Goal: Task Accomplishment & Management: Manage account settings

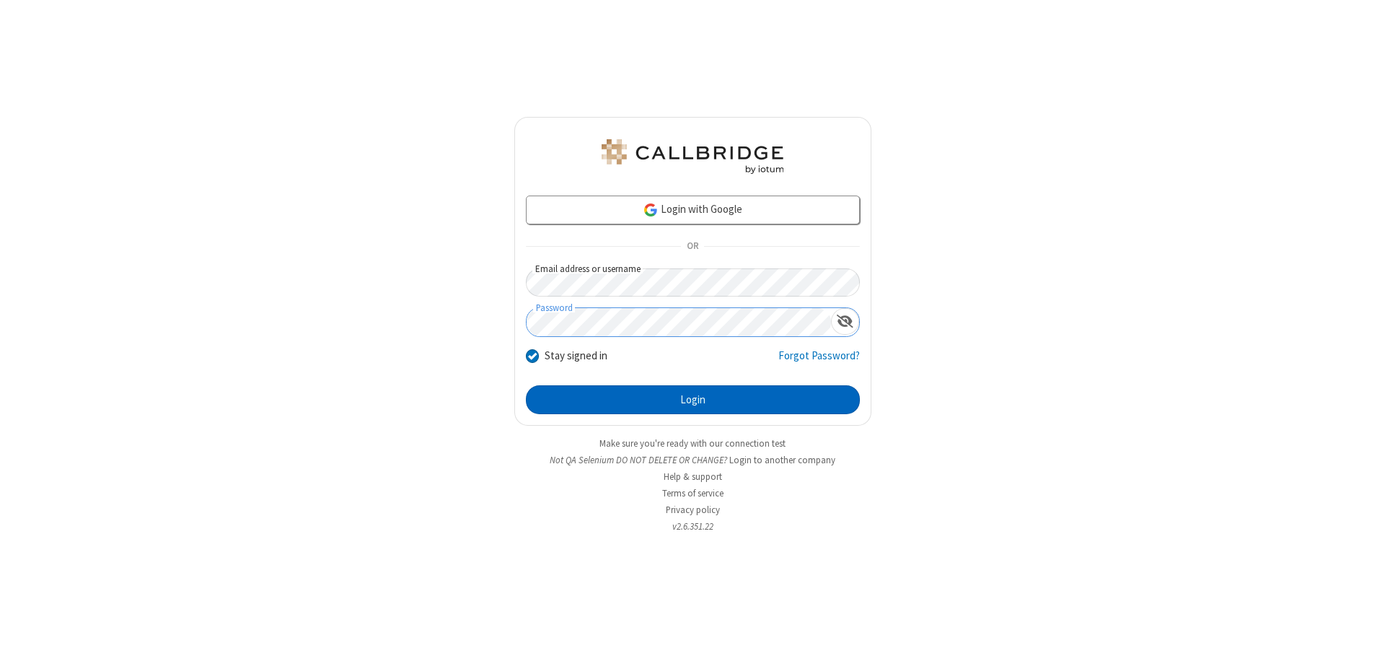
click at [693, 400] on button "Login" at bounding box center [693, 399] width 334 height 29
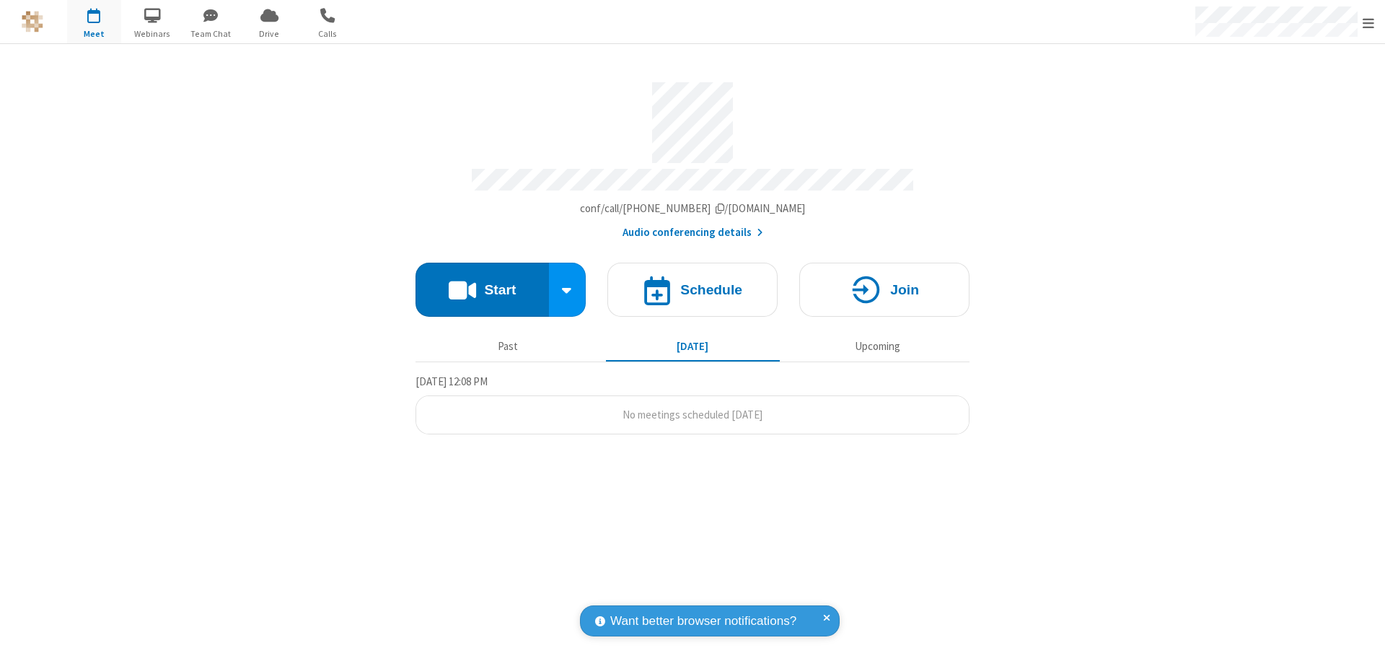
click at [1368, 22] on span "Open menu" at bounding box center [1369, 23] width 12 height 14
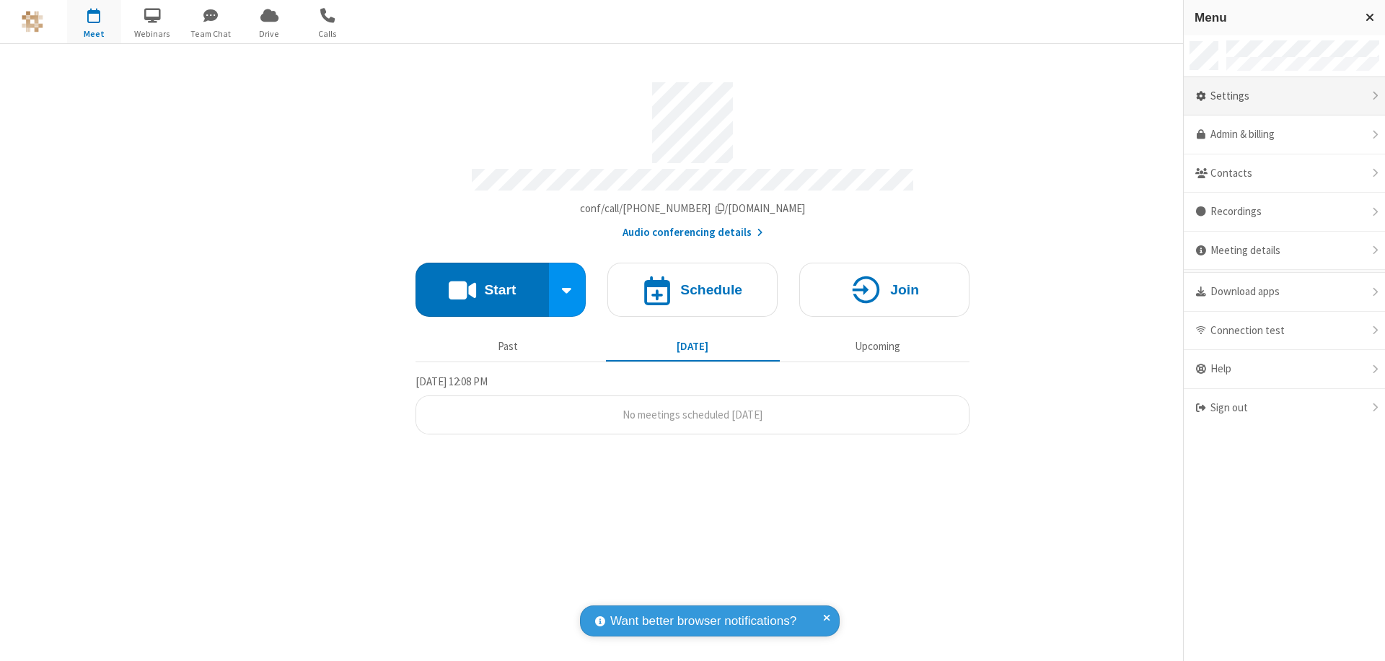
click at [1284, 96] on div "Settings" at bounding box center [1284, 96] width 201 height 39
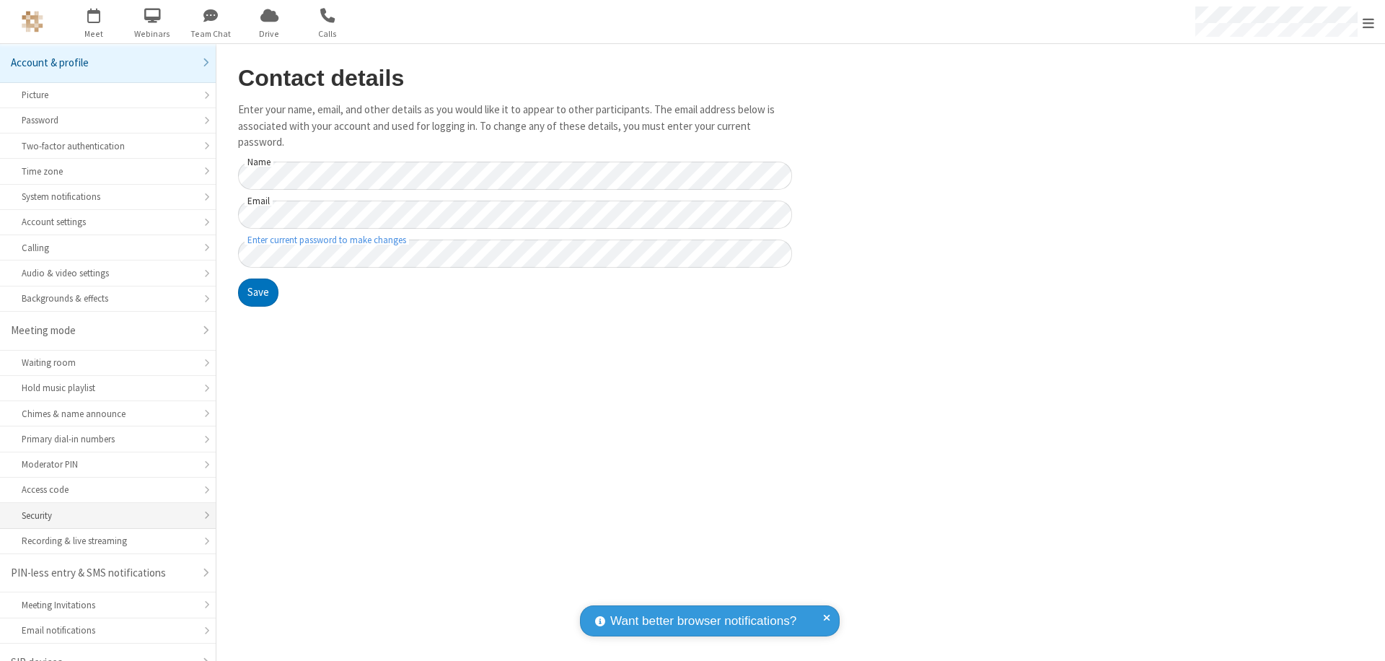
click at [102, 509] on div "Security" at bounding box center [108, 516] width 172 height 14
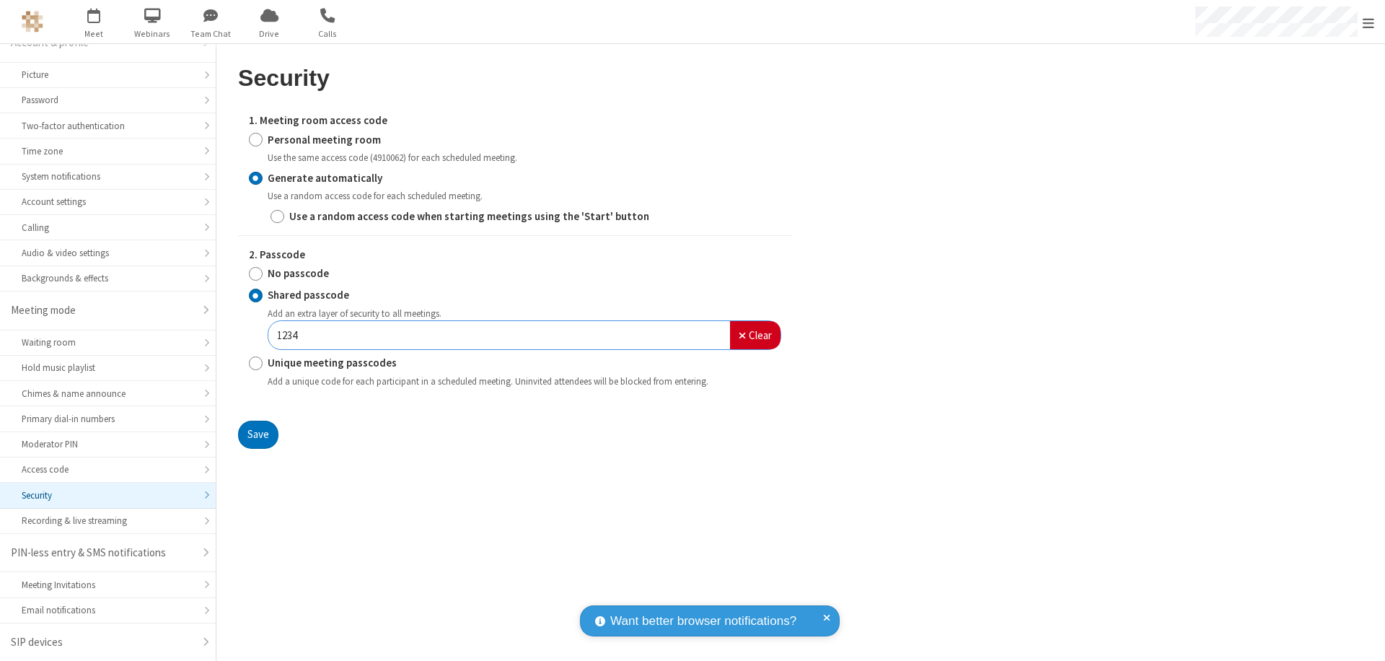
click at [255, 177] on input "Generate automatically" at bounding box center [256, 177] width 14 height 15
click at [255, 295] on input "Shared passcode" at bounding box center [256, 295] width 14 height 15
type input "1234"
click at [258, 434] on button "Save" at bounding box center [258, 435] width 40 height 29
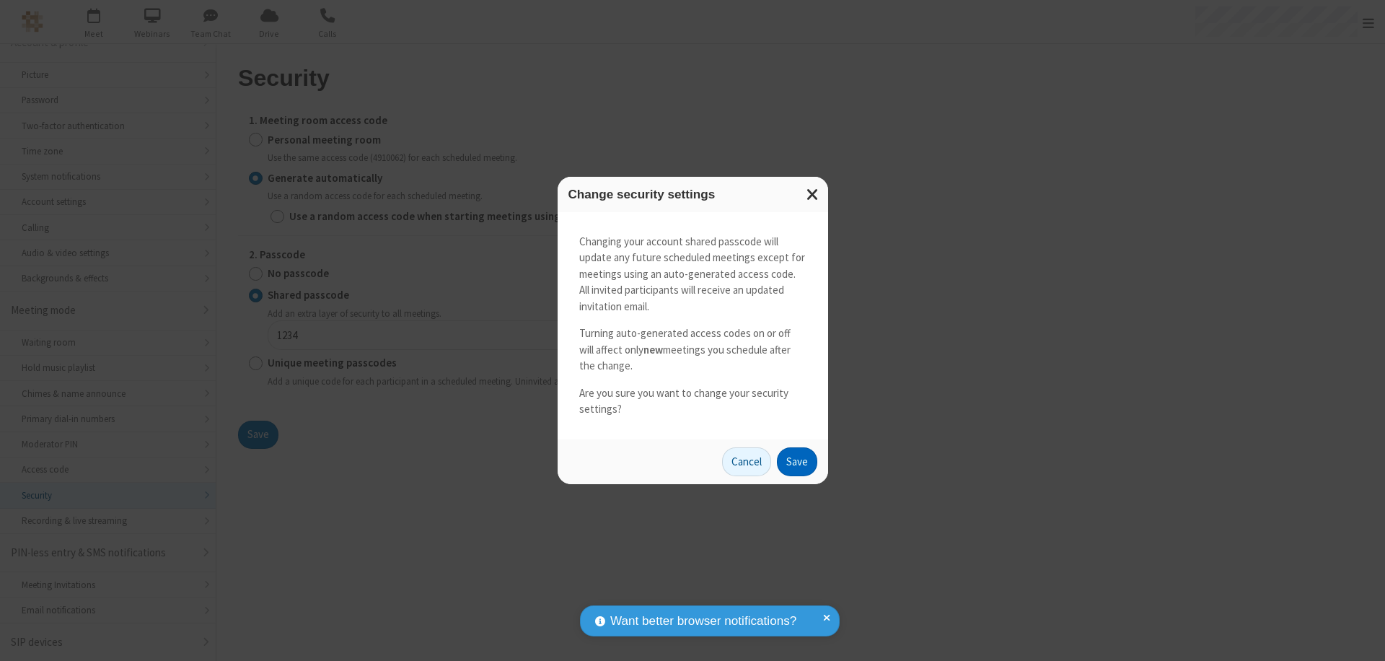
click at [796, 461] on button "Save" at bounding box center [797, 461] width 40 height 29
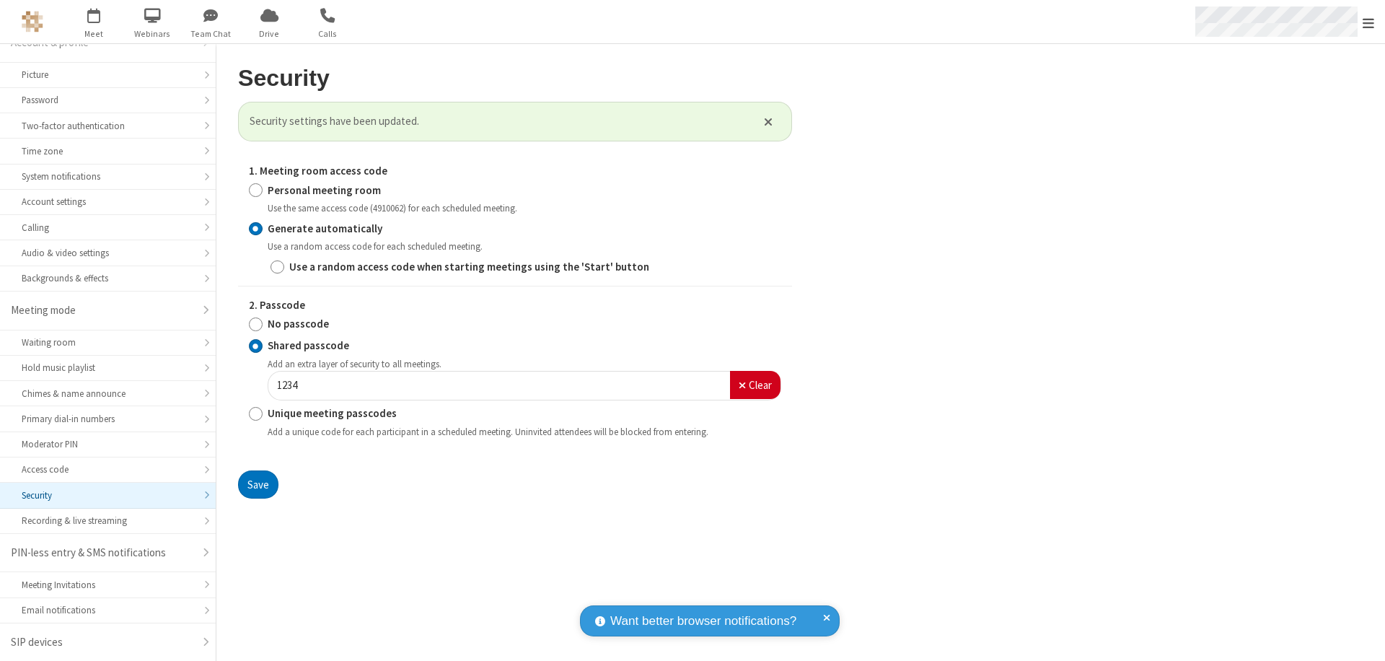
click at [1368, 22] on span "Open menu" at bounding box center [1369, 23] width 12 height 14
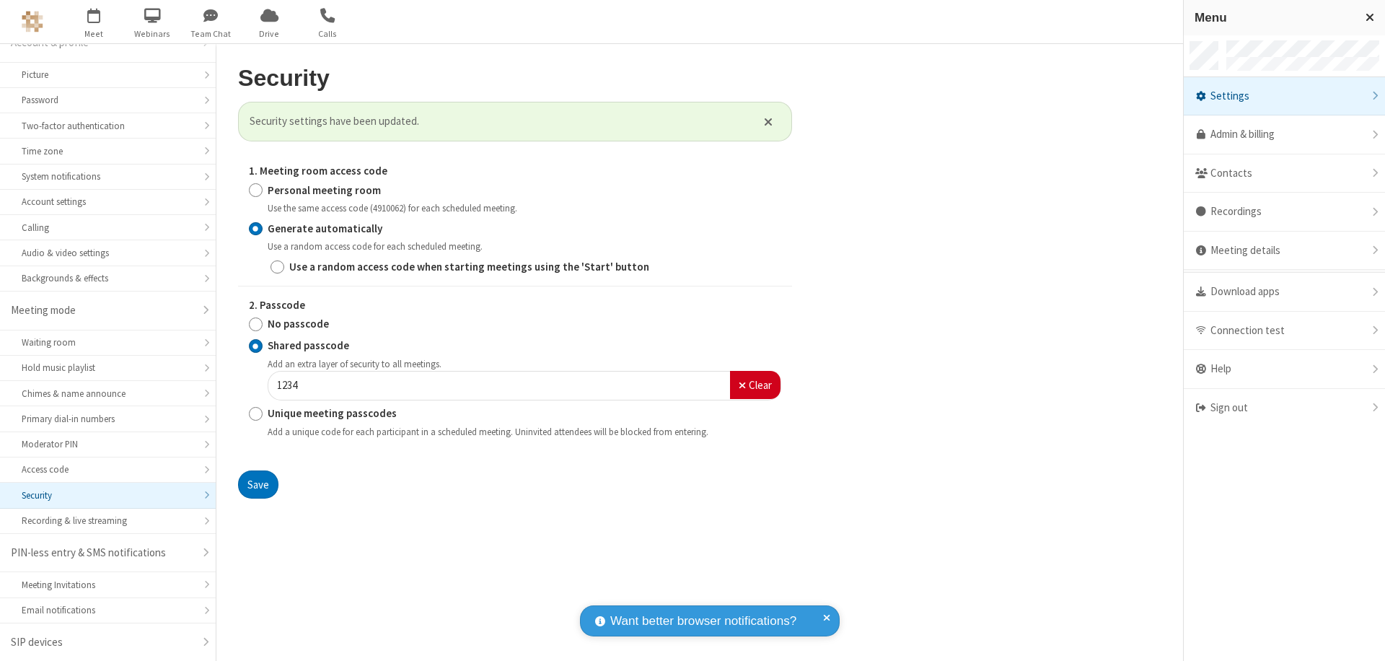
click at [94, 22] on span "button" at bounding box center [94, 15] width 54 height 25
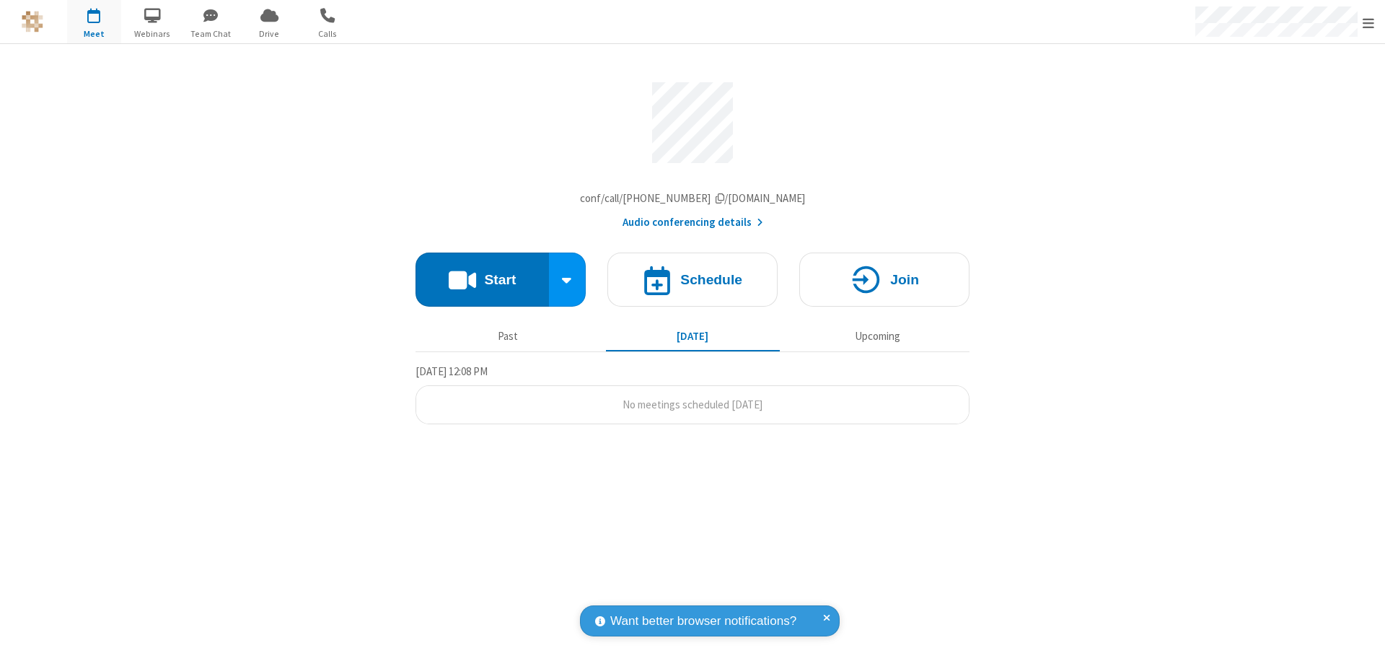
click at [693, 283] on h4 "Schedule" at bounding box center [711, 280] width 62 height 14
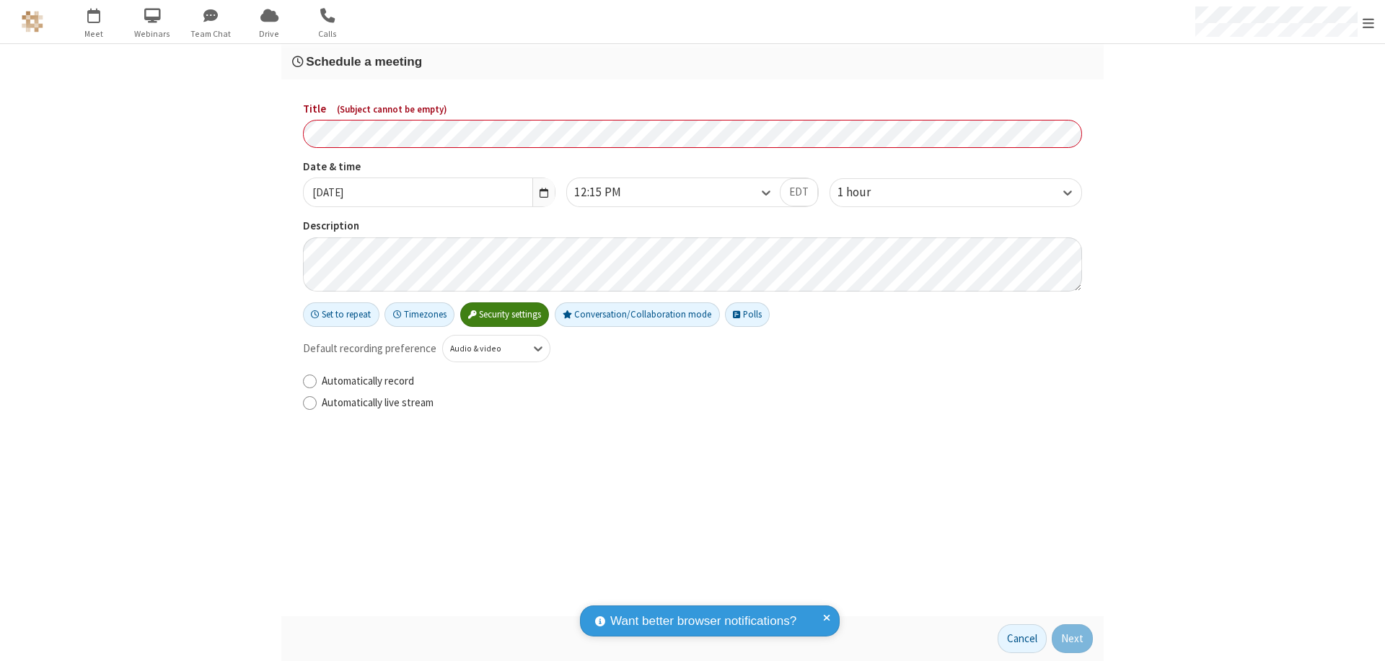
click at [693, 61] on h3 "Schedule a meeting" at bounding box center [692, 62] width 801 height 14
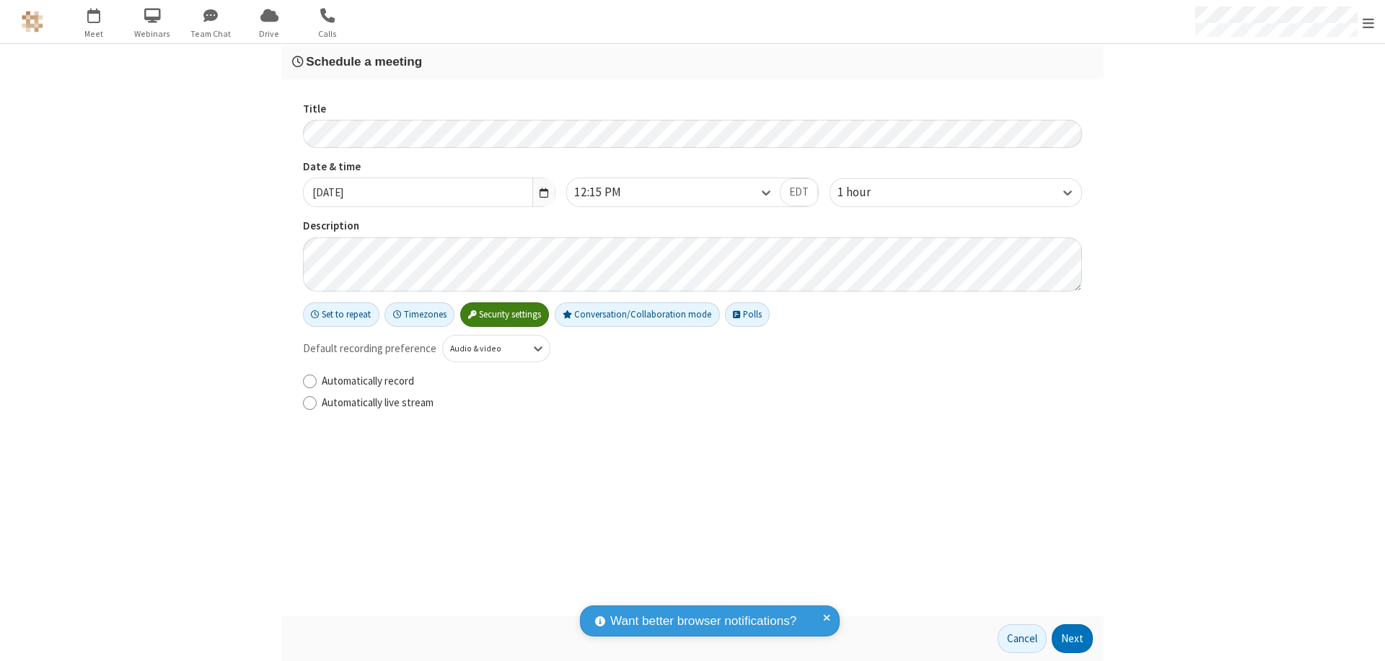
click at [1073, 638] on button "Next" at bounding box center [1072, 638] width 41 height 29
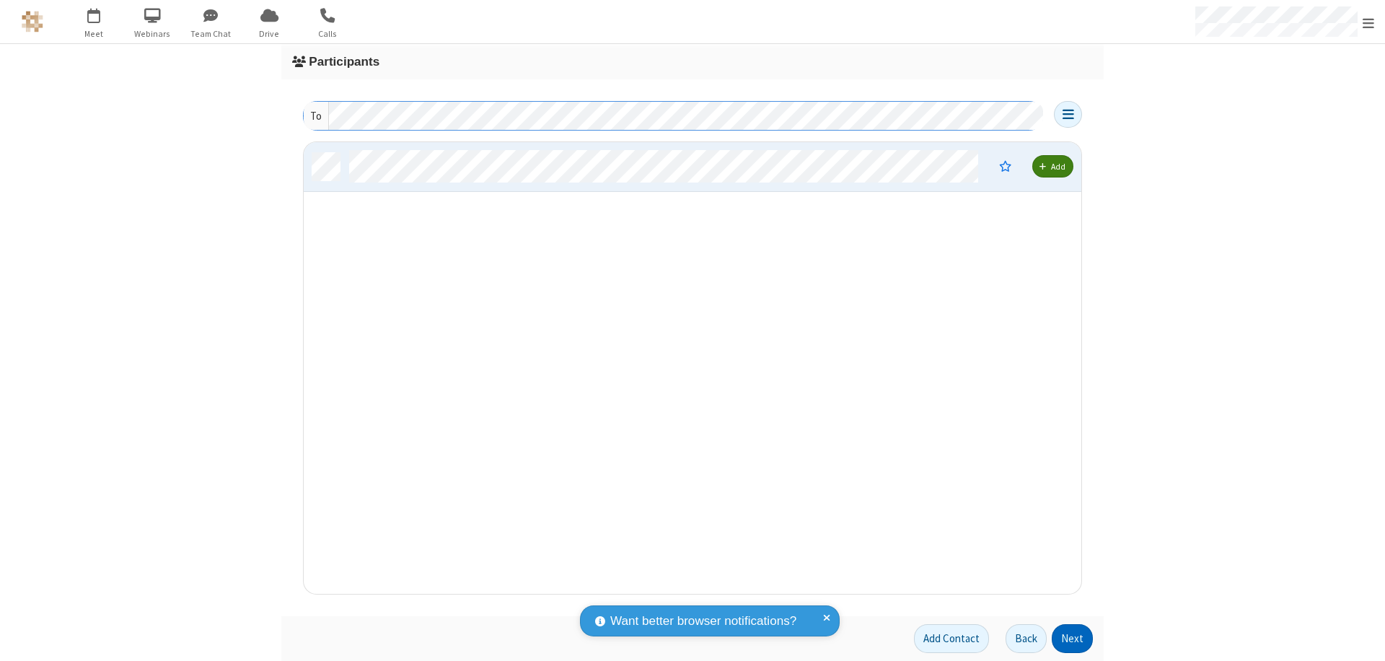
click at [1073, 638] on button "Next" at bounding box center [1072, 638] width 41 height 29
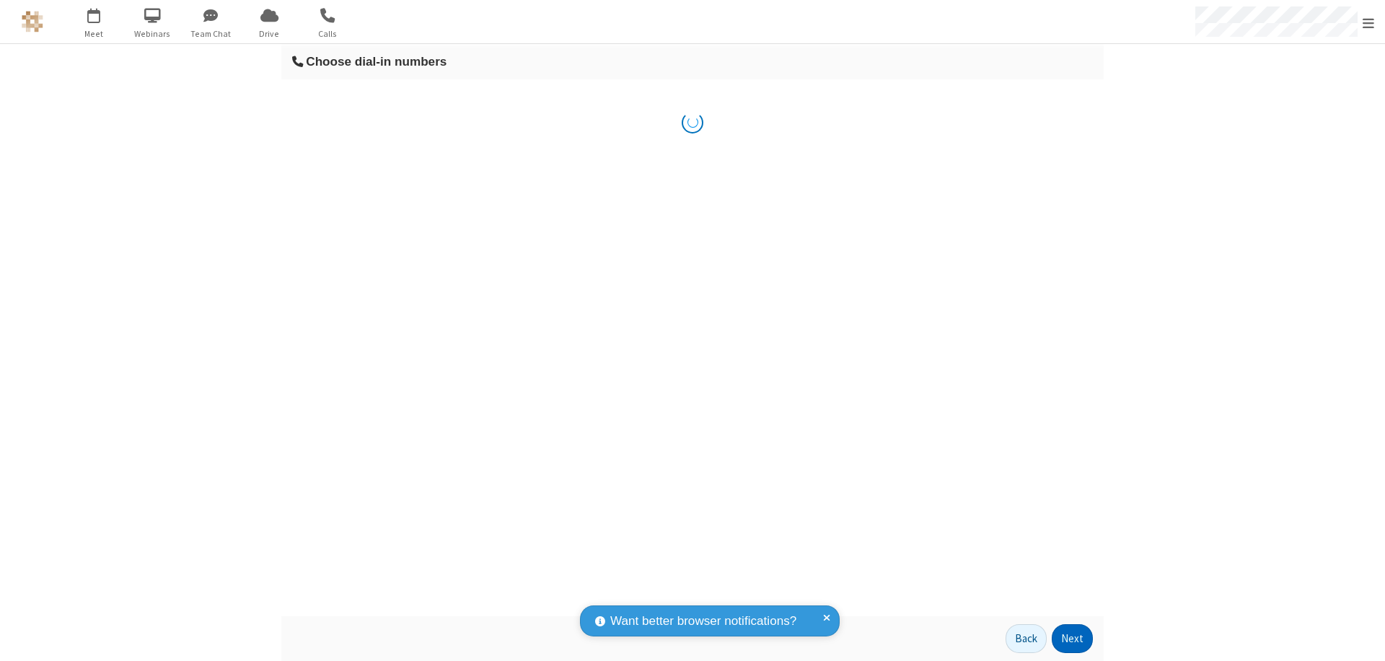
click at [1073, 638] on button "Next" at bounding box center [1072, 638] width 41 height 29
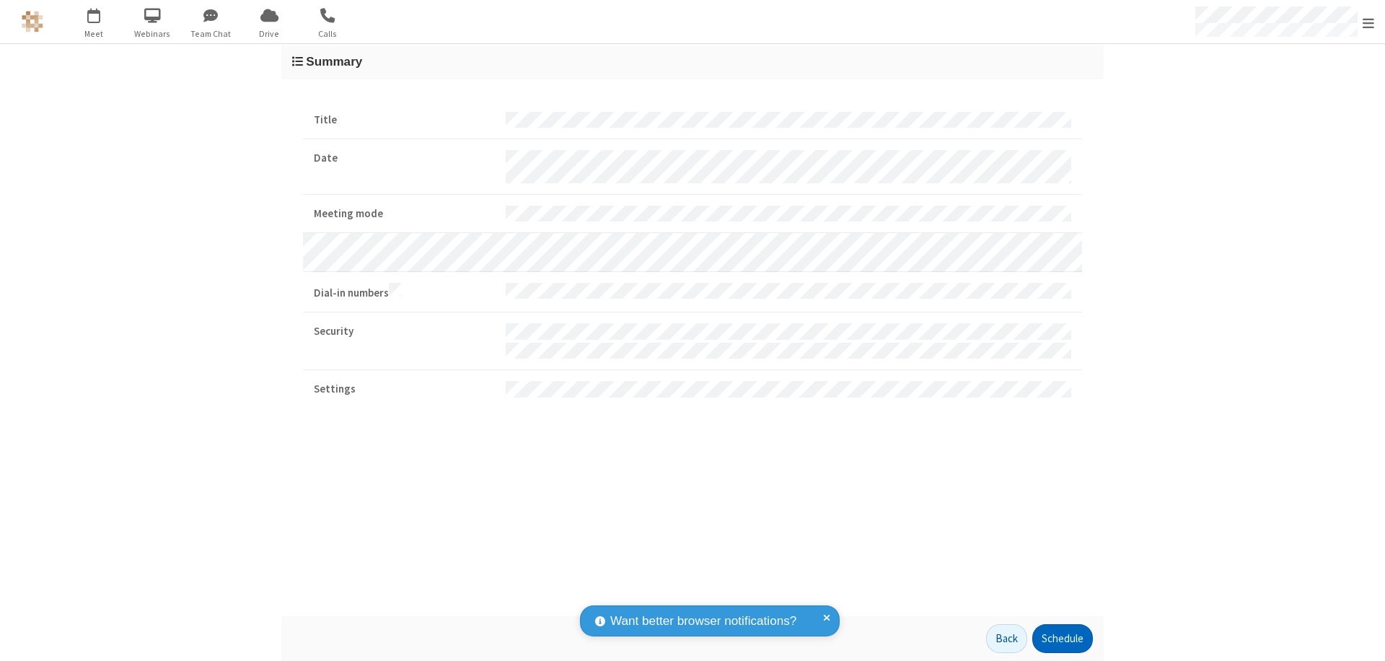
click at [1062, 638] on button "Schedule" at bounding box center [1062, 638] width 61 height 29
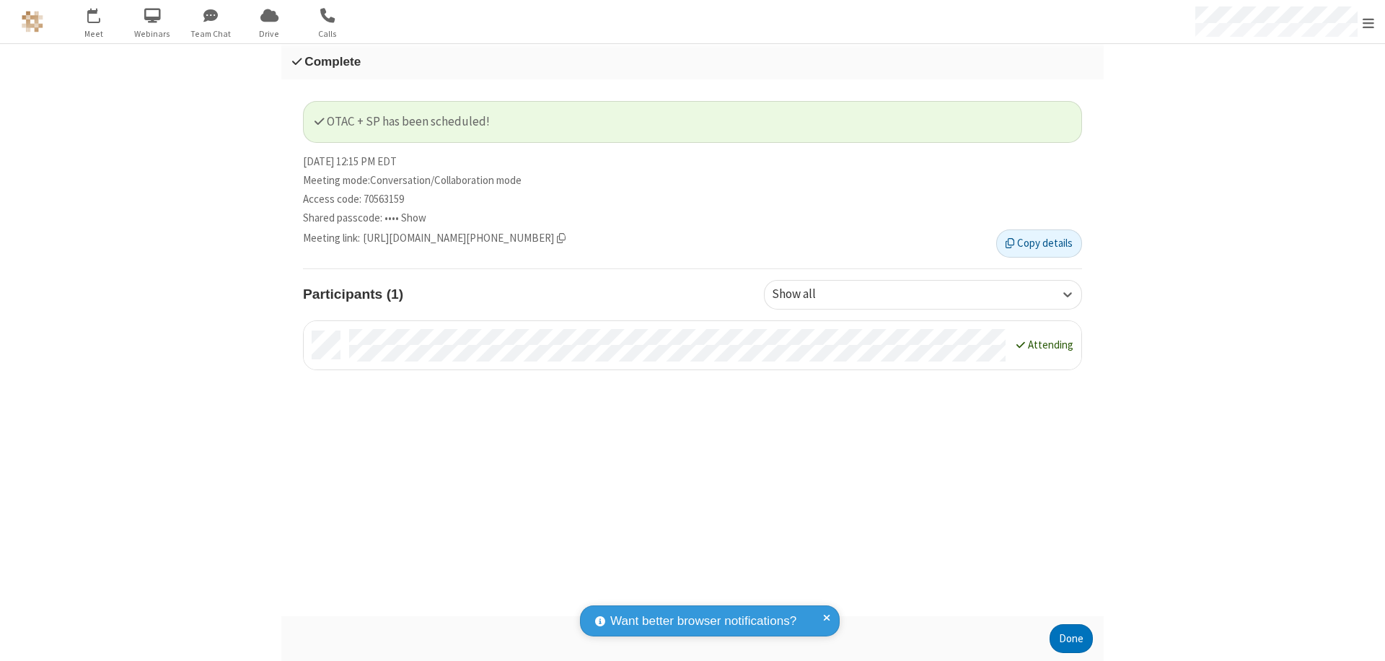
click at [1368, 22] on span "Open menu" at bounding box center [1369, 23] width 12 height 14
click at [1290, 408] on div "Sign out" at bounding box center [1284, 408] width 201 height 38
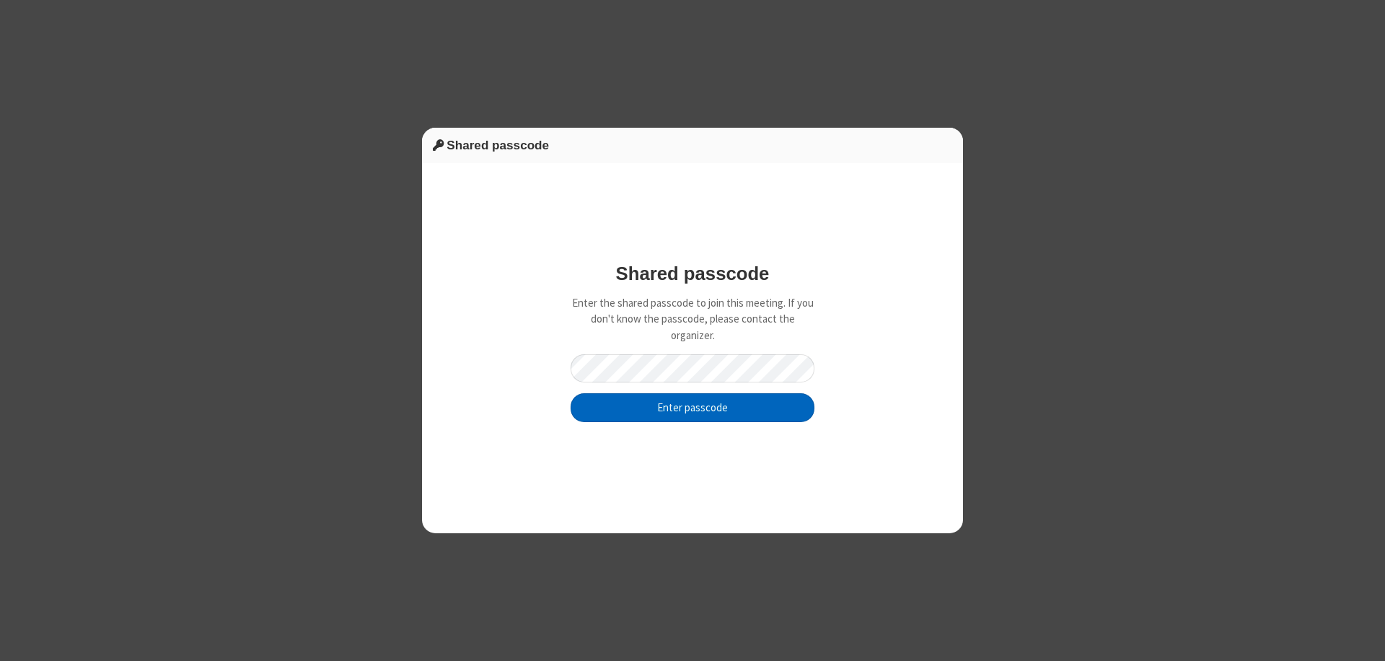
click at [693, 407] on button "Enter passcode" at bounding box center [693, 407] width 244 height 29
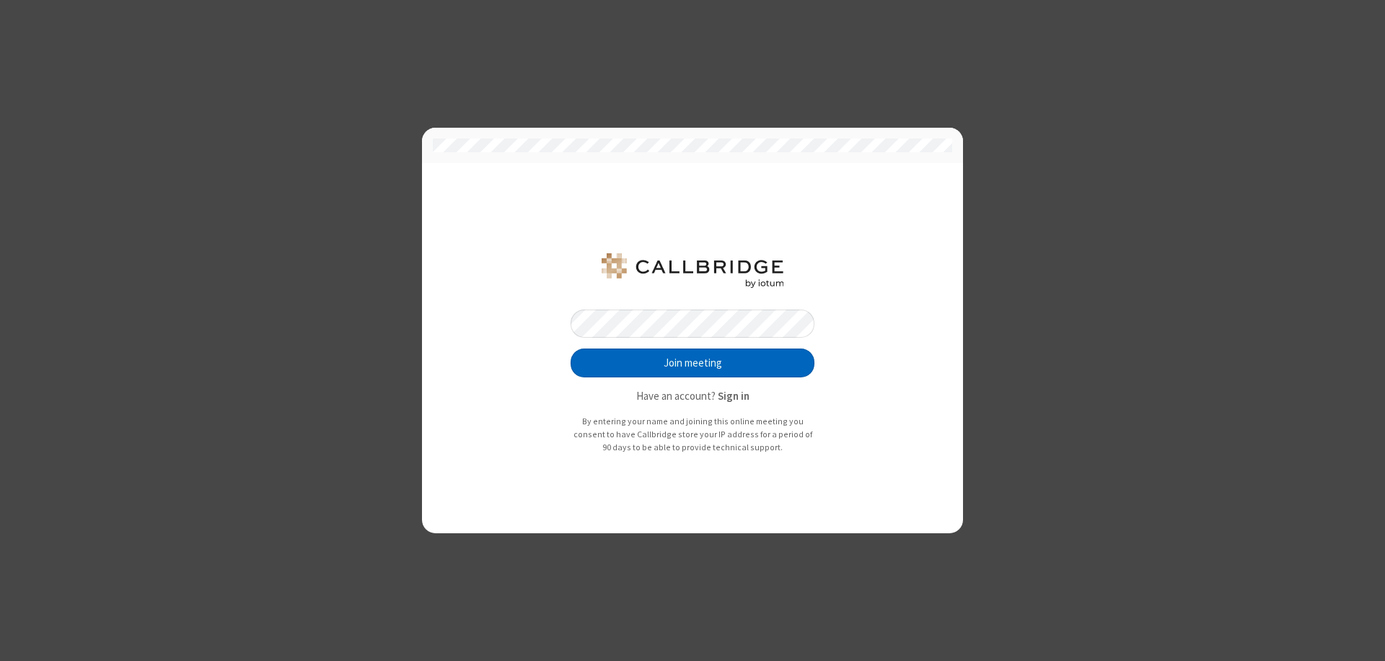
click at [693, 363] on button "Join meeting" at bounding box center [693, 362] width 244 height 29
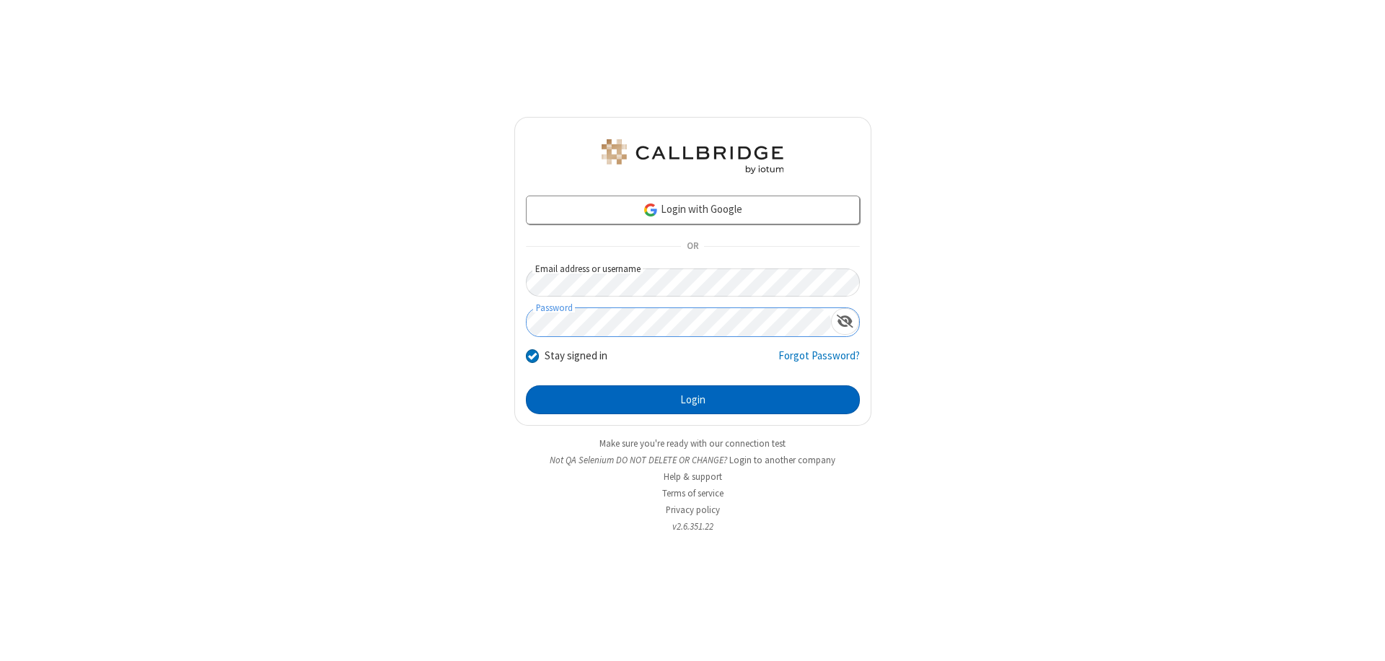
click at [693, 400] on button "Login" at bounding box center [693, 399] width 334 height 29
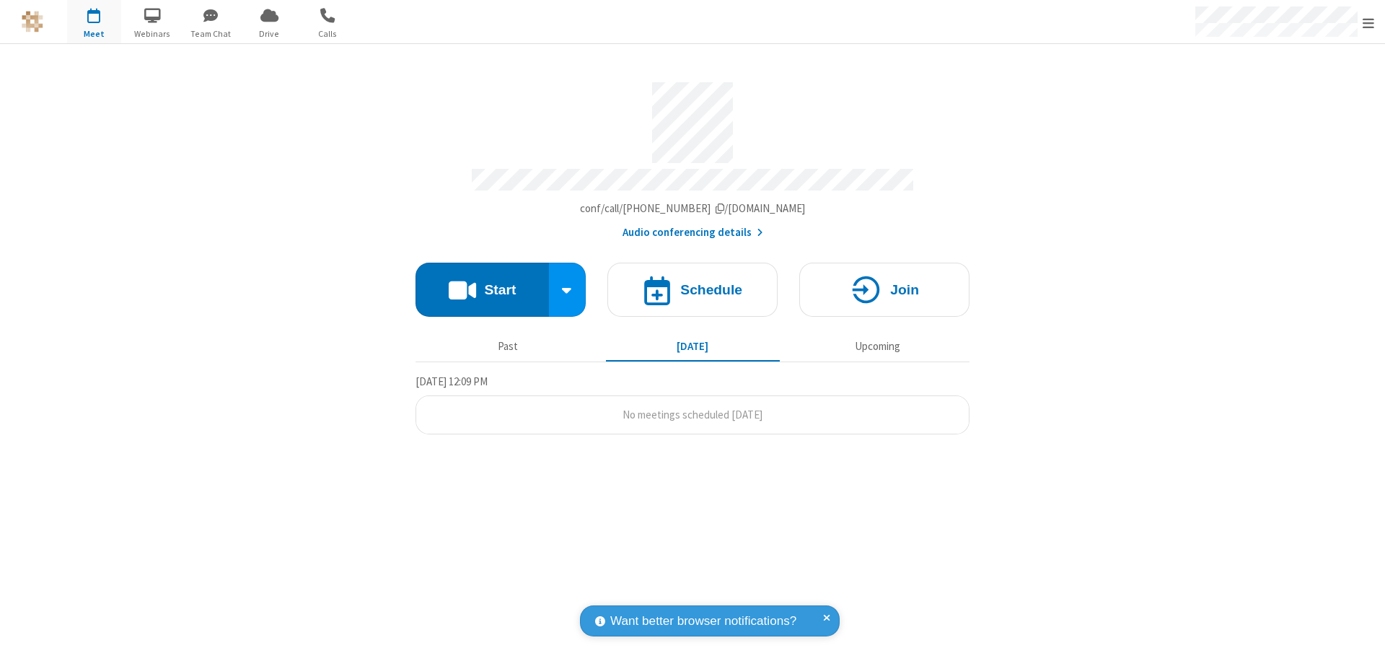
click at [1368, 22] on span "Open menu" at bounding box center [1369, 23] width 12 height 14
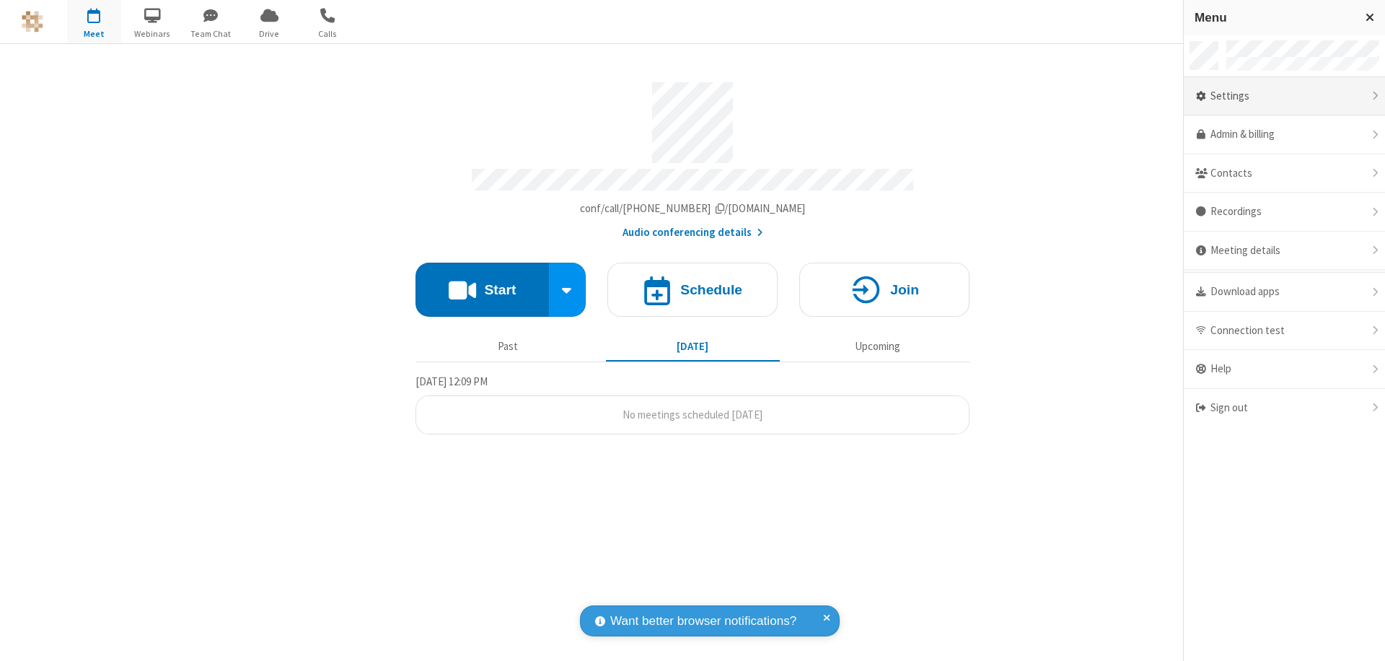
click at [1284, 96] on div "Settings" at bounding box center [1284, 96] width 201 height 39
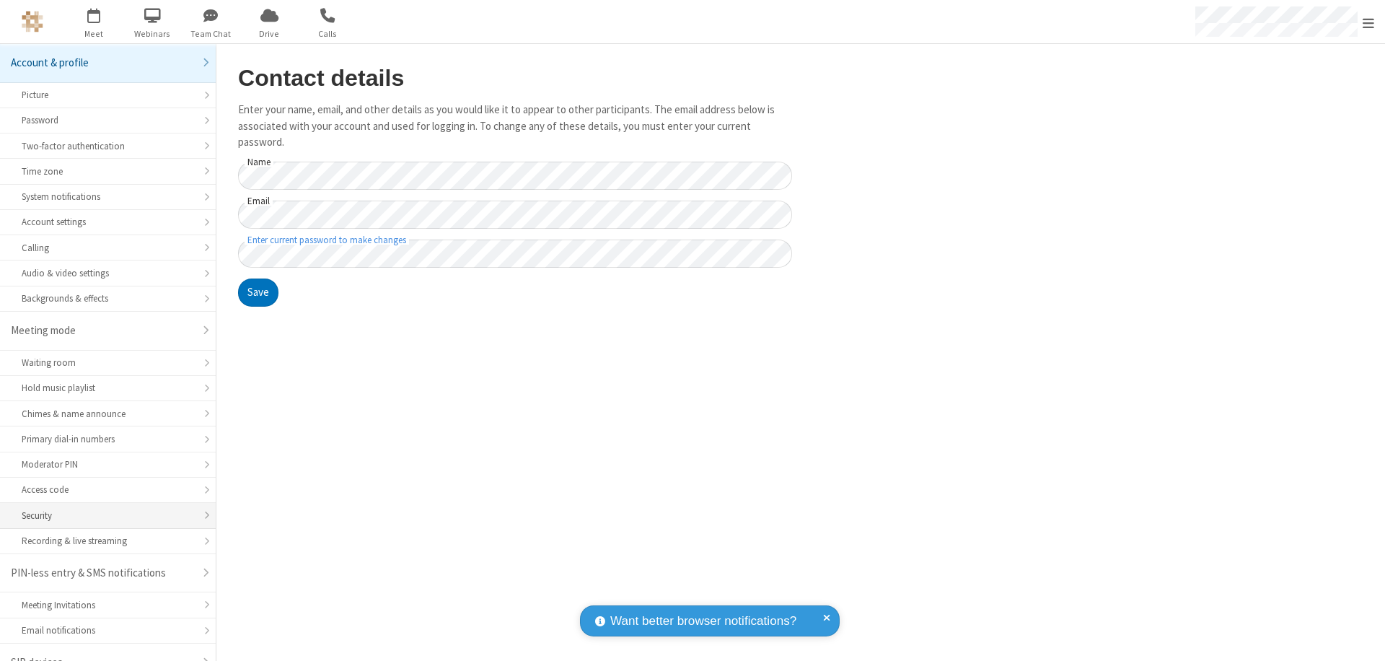
click at [102, 509] on div "Security" at bounding box center [108, 516] width 172 height 14
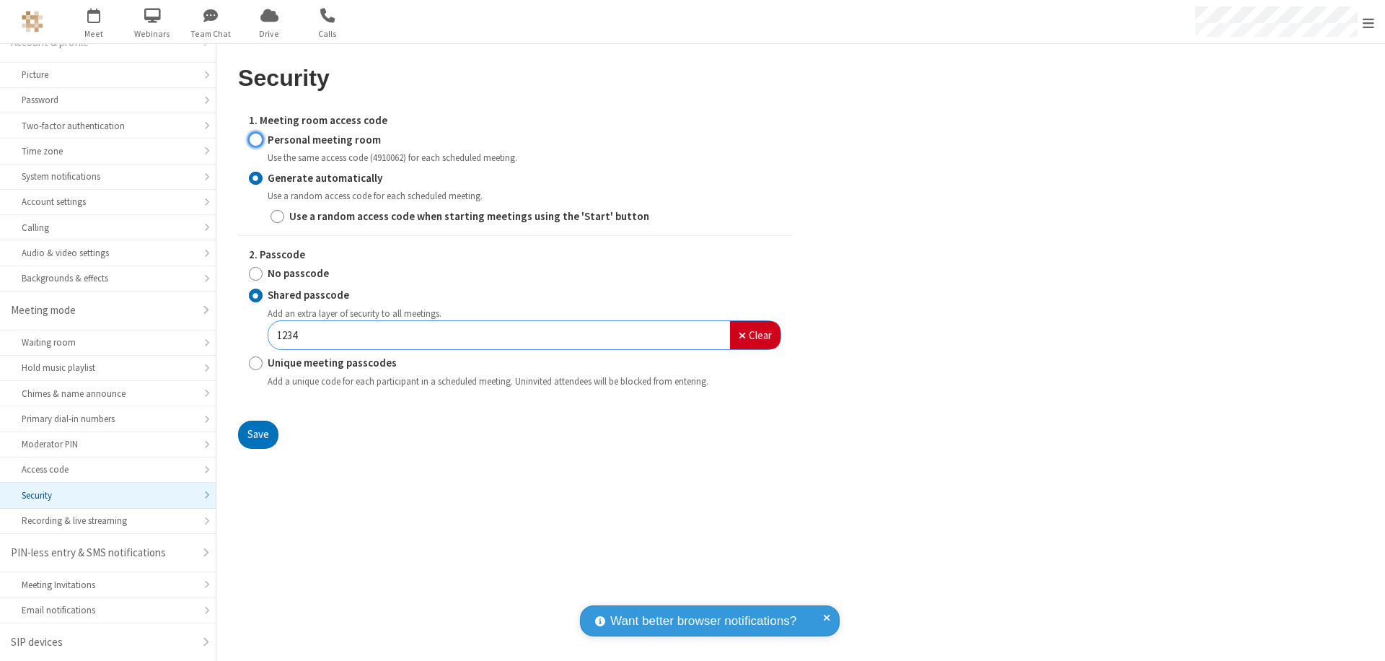
click at [255, 139] on input "Personal meeting room" at bounding box center [256, 139] width 14 height 15
radio input "true"
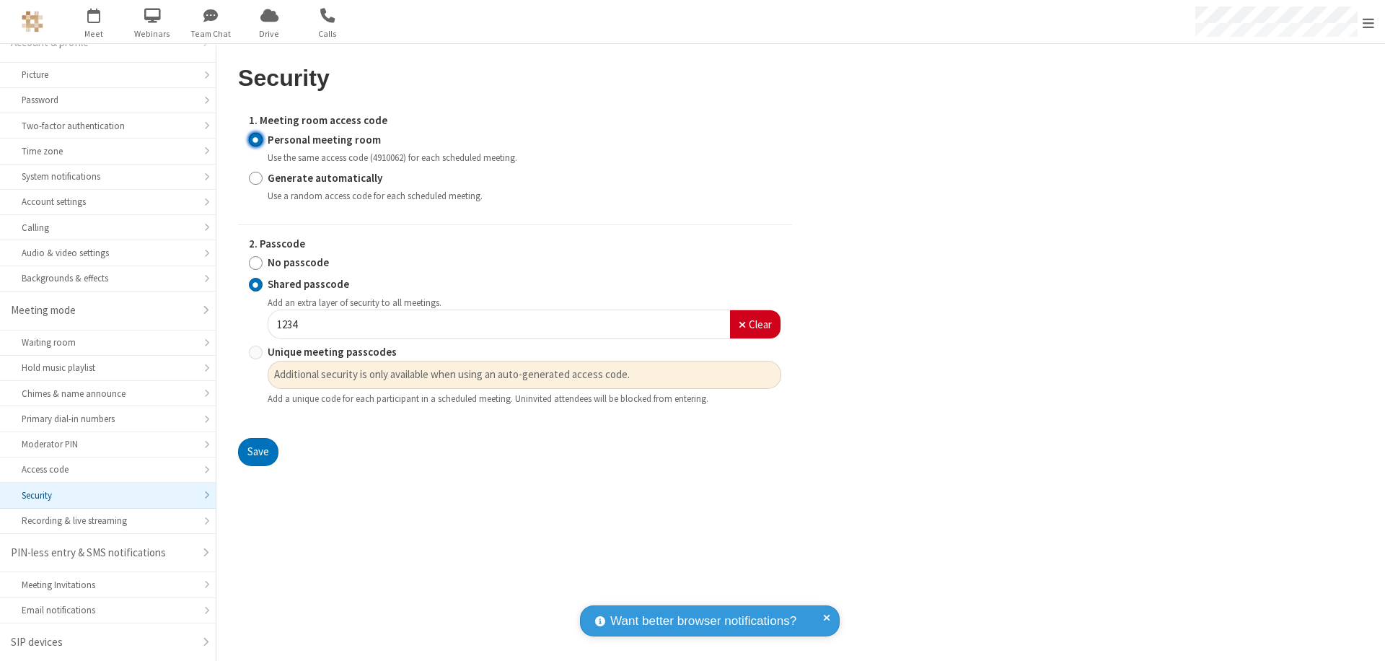
click at [255, 263] on input "No passcode" at bounding box center [256, 262] width 14 height 15
radio input "true"
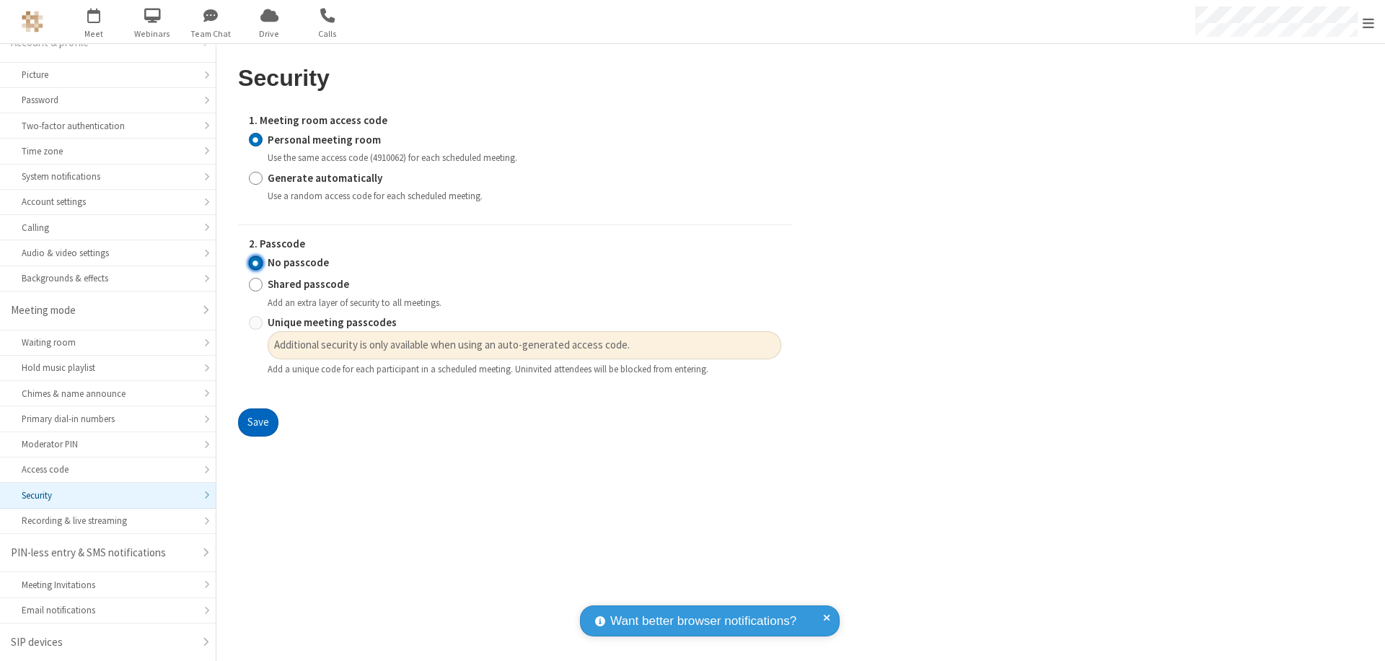
click at [258, 423] on button "Save" at bounding box center [258, 422] width 40 height 29
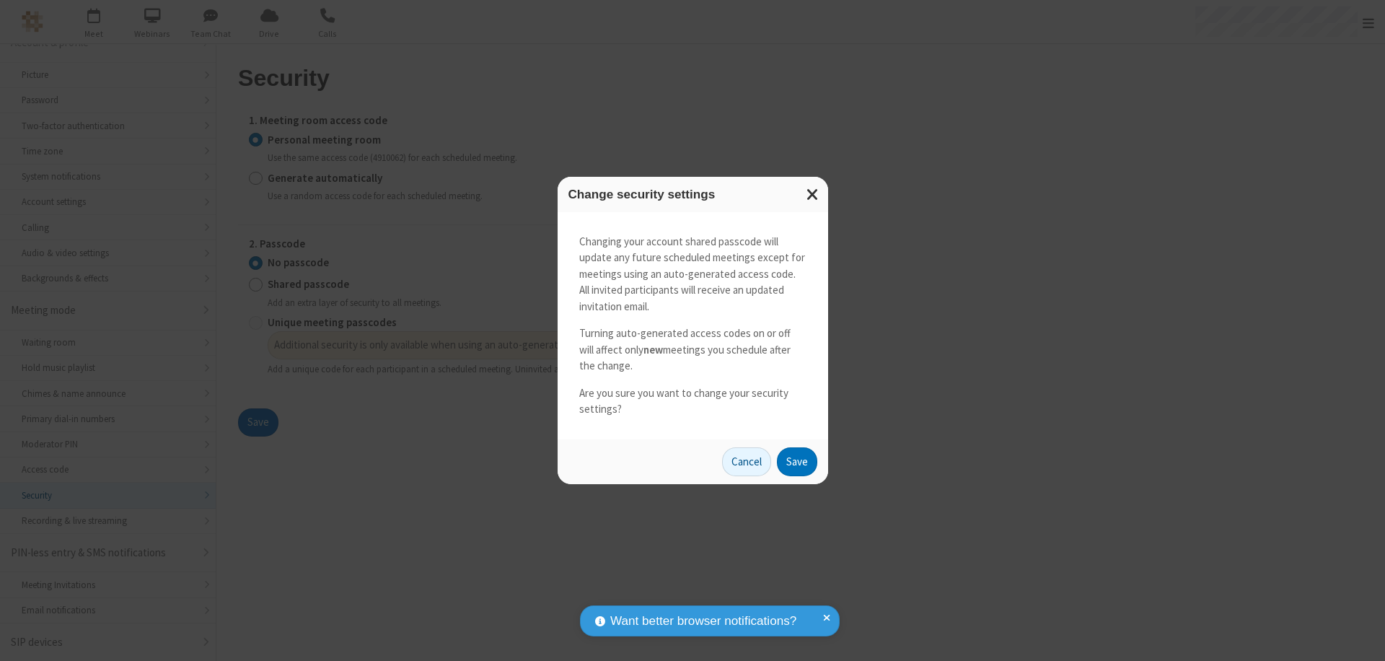
click at [796, 461] on button "Save" at bounding box center [797, 461] width 40 height 29
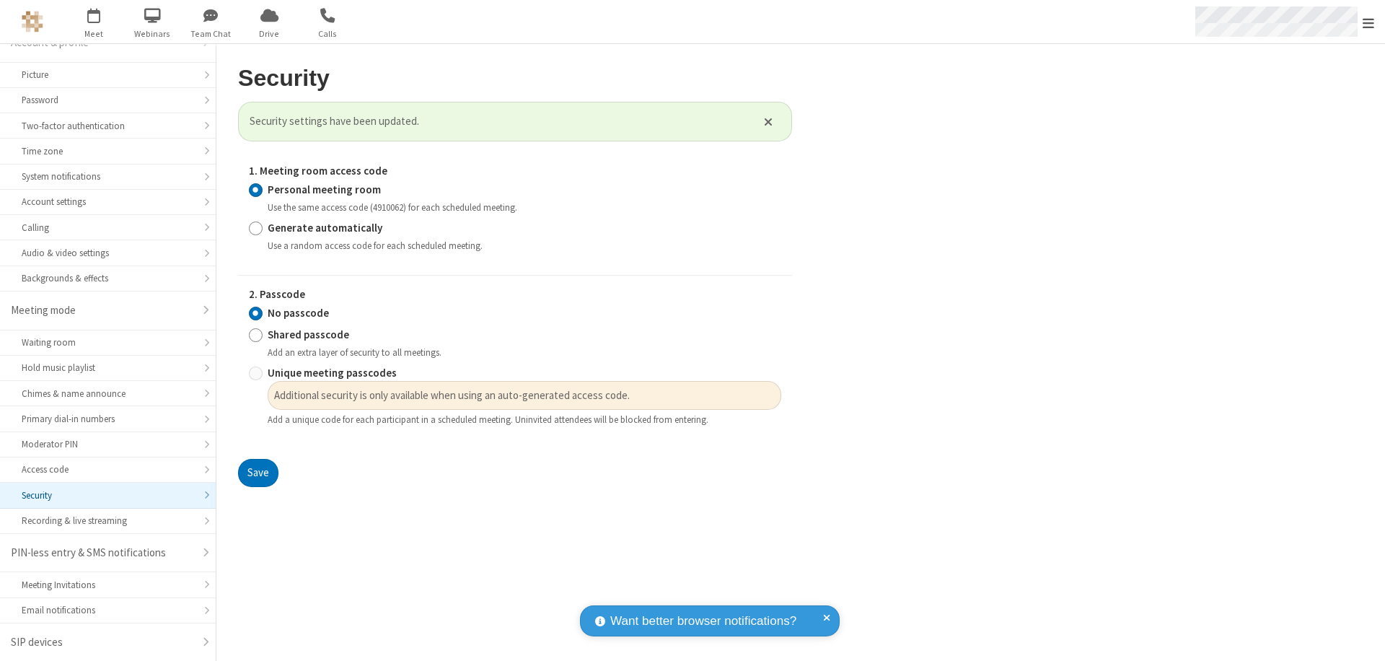
click at [1368, 22] on span "Open menu" at bounding box center [1369, 23] width 12 height 14
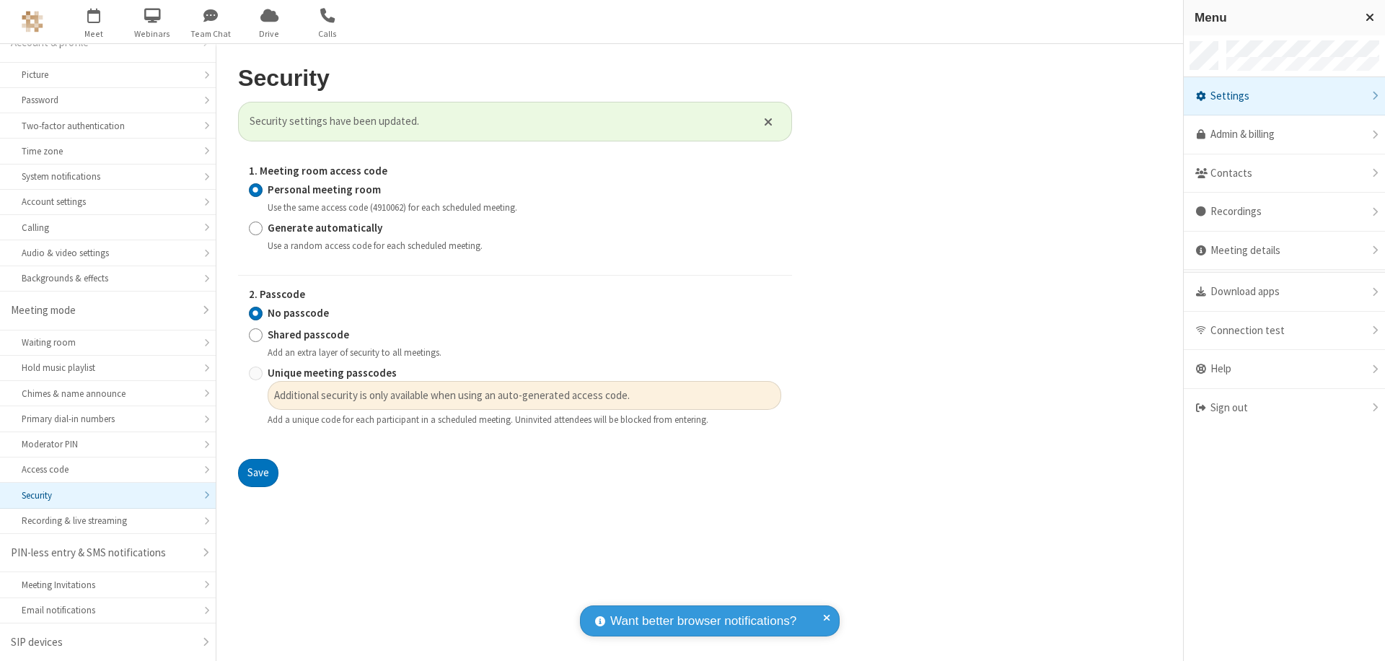
click at [1284, 408] on div "Sign out" at bounding box center [1284, 408] width 201 height 38
